Goal: Task Accomplishment & Management: Use online tool/utility

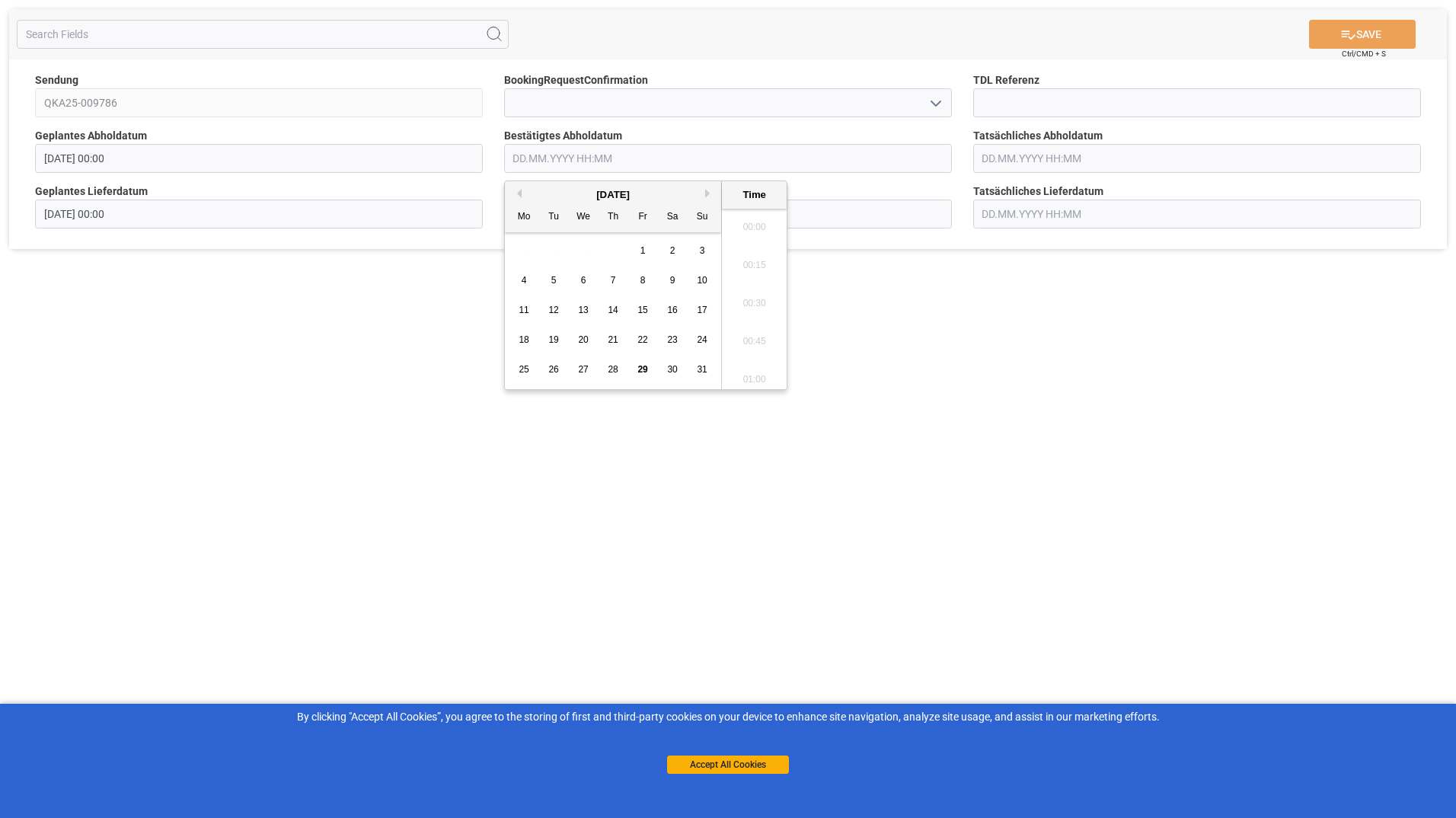
click at [682, 159] on input "text" at bounding box center [728, 158] width 448 height 29
click at [522, 275] on span "4" at bounding box center [524, 280] width 5 height 10
click at [705, 194] on div "[DATE]" at bounding box center [613, 195] width 217 height 16
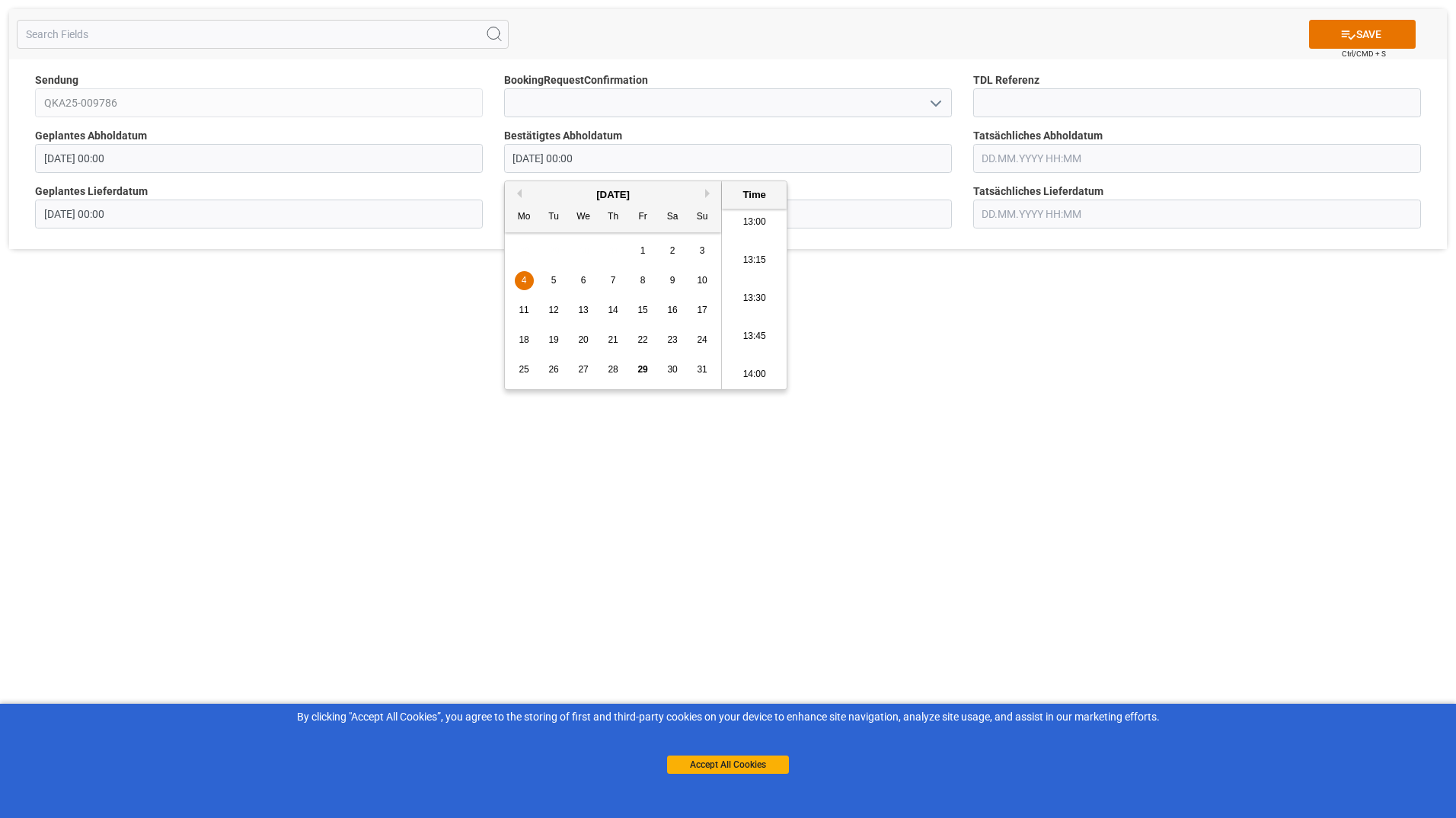
click at [677, 217] on div "Sa" at bounding box center [673, 217] width 19 height 19
click at [710, 192] on button "Next Month" at bounding box center [710, 193] width 10 height 10
click at [607, 253] on div "4" at bounding box center [613, 250] width 19 height 18
type input "[DATE] 00:00"
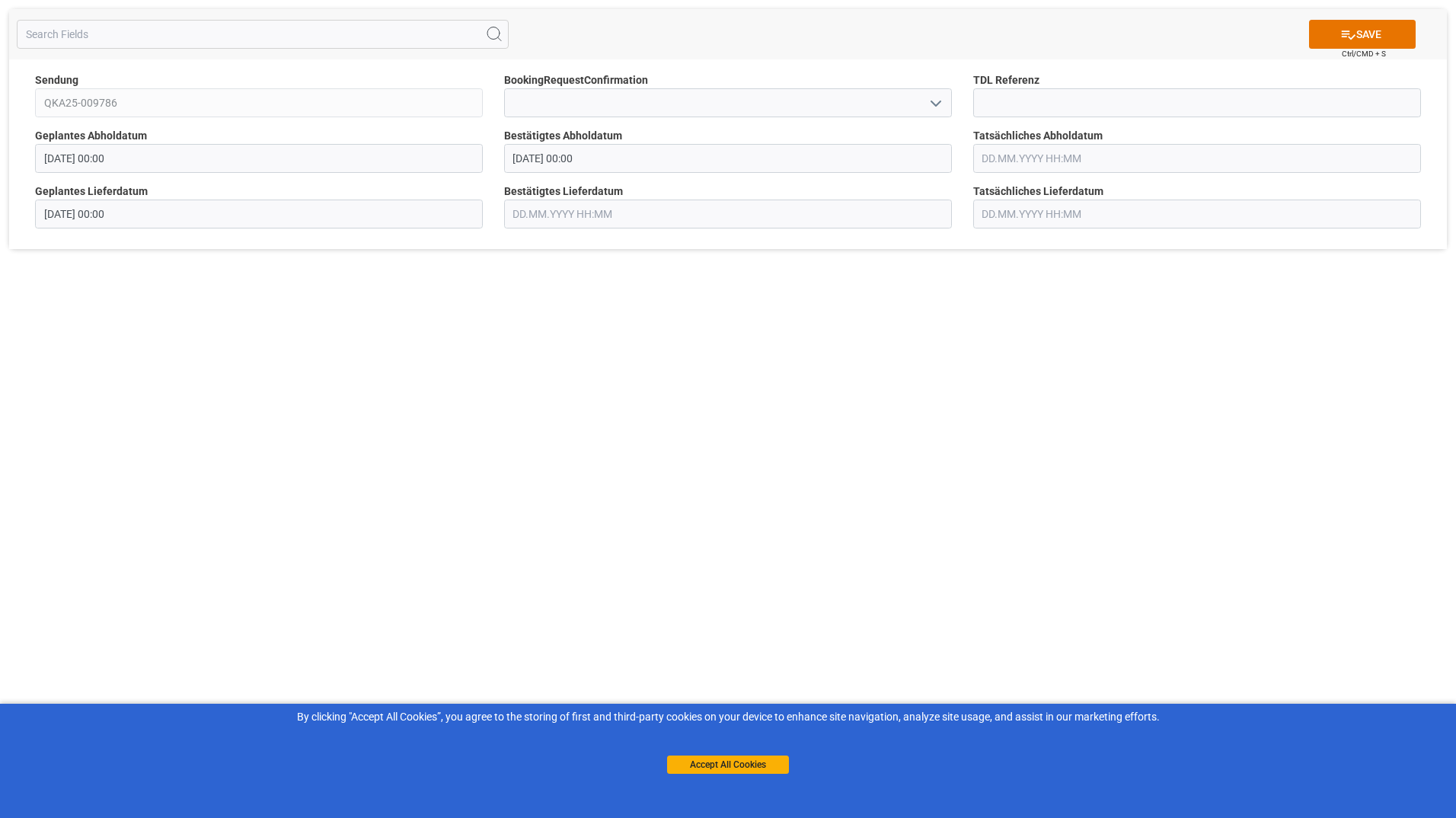
click at [1021, 362] on div "SAVE Ctrl/CMD + S Sendung QKA25-009786 BookingRequestConfirmation TDL Referenz …" at bounding box center [728, 409] width 1456 height 818
click at [1373, 34] on button "SAVE" at bounding box center [1362, 34] width 107 height 29
